Goal: Entertainment & Leisure: Consume media (video, audio)

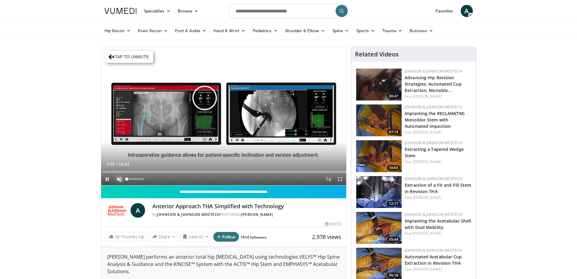
click at [120, 178] on span "Video Player" at bounding box center [119, 179] width 12 height 12
click at [341, 176] on span "Video Player" at bounding box center [340, 179] width 12 height 12
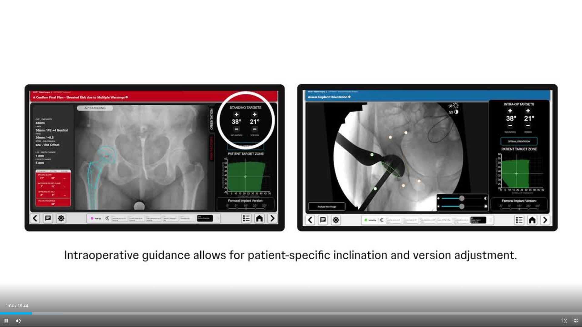
click at [577, 278] on span "Video Player" at bounding box center [576, 321] width 12 height 12
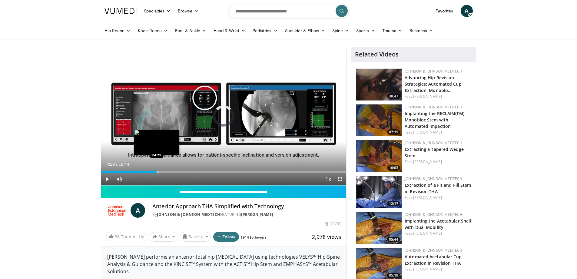
click at [157, 170] on div "Loaded : 11.72% 01:15 04:29" at bounding box center [224, 170] width 246 height 6
click at [182, 169] on div "Loaded : 27.04% 06:30 06:30" at bounding box center [224, 170] width 246 height 6
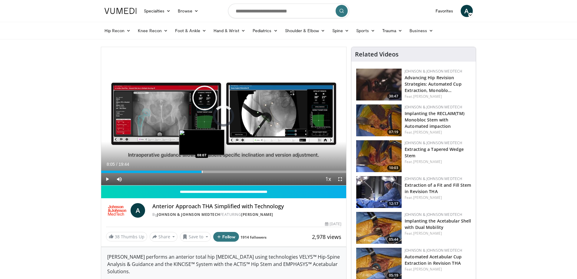
click at [202, 170] on div "Progress Bar" at bounding box center [202, 171] width 1 height 2
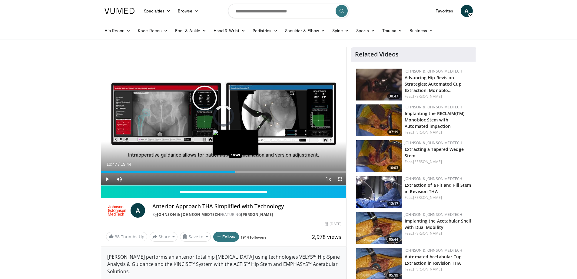
click at [236, 171] on div "Progress Bar" at bounding box center [236, 171] width 1 height 2
click at [226, 169] on div "Loaded : 56.62% 10:49 10:02" at bounding box center [224, 170] width 246 height 6
click at [251, 169] on div "Loaded : 59.15% 10:38 12:06" at bounding box center [224, 170] width 246 height 6
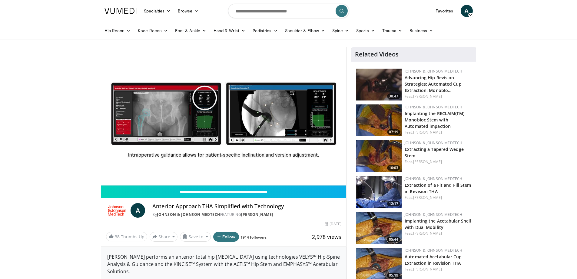
click at [246, 170] on div "10 seconds Tap to unmute" at bounding box center [224, 116] width 246 height 138
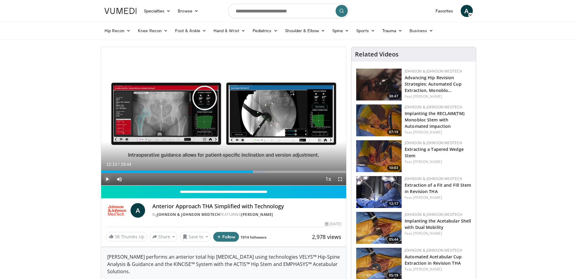
click at [108, 177] on span "Video Player" at bounding box center [107, 179] width 12 height 12
click at [275, 172] on div "Progress Bar" at bounding box center [275, 171] width 1 height 2
click at [307, 172] on div "Progress Bar" at bounding box center [307, 171] width 1 height 2
click at [329, 170] on div "Progress Bar" at bounding box center [329, 171] width 1 height 2
click at [107, 176] on span "Video Player" at bounding box center [107, 179] width 12 height 12
